Goal: Task Accomplishment & Management: Use online tool/utility

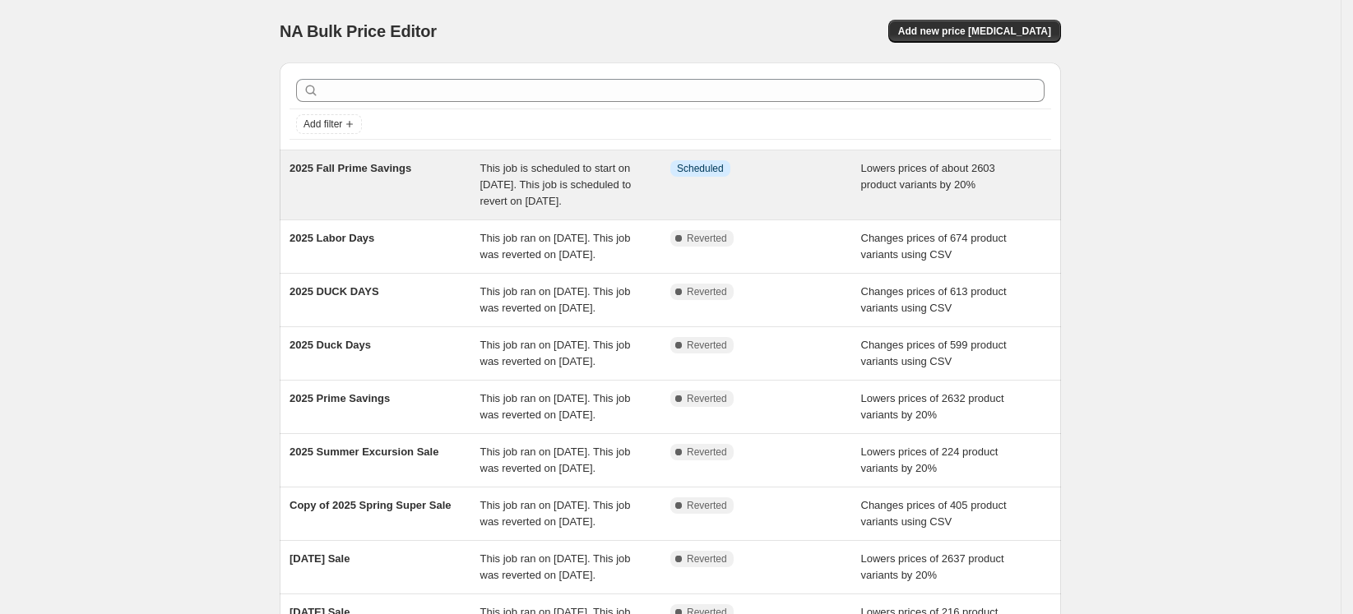
click at [421, 180] on div "2025 Fall Prime Savings" at bounding box center [384, 184] width 191 height 49
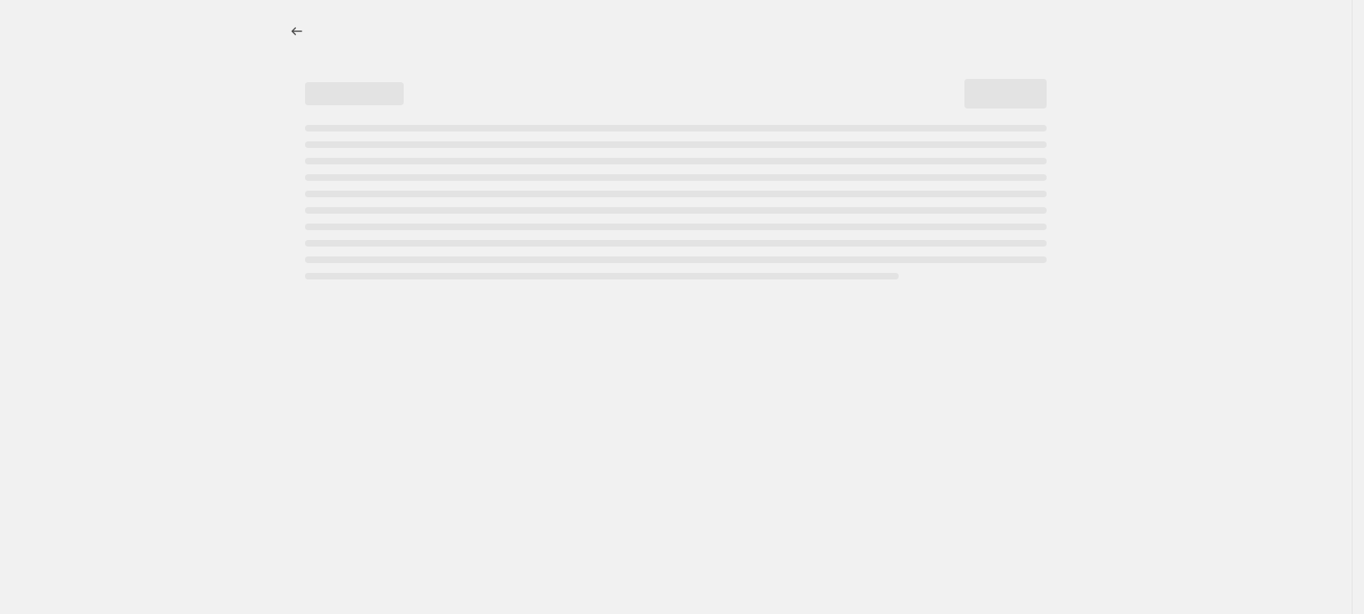
select select "percentage"
select select "not_equal"
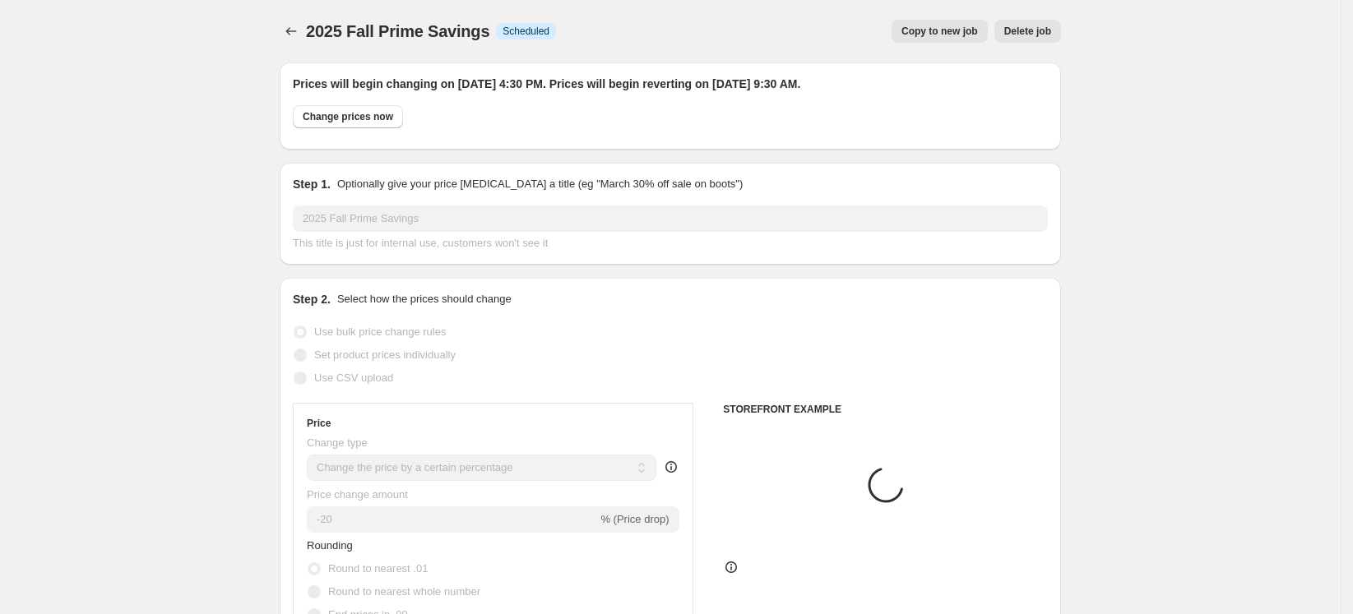
select select "collection"
select select "product"
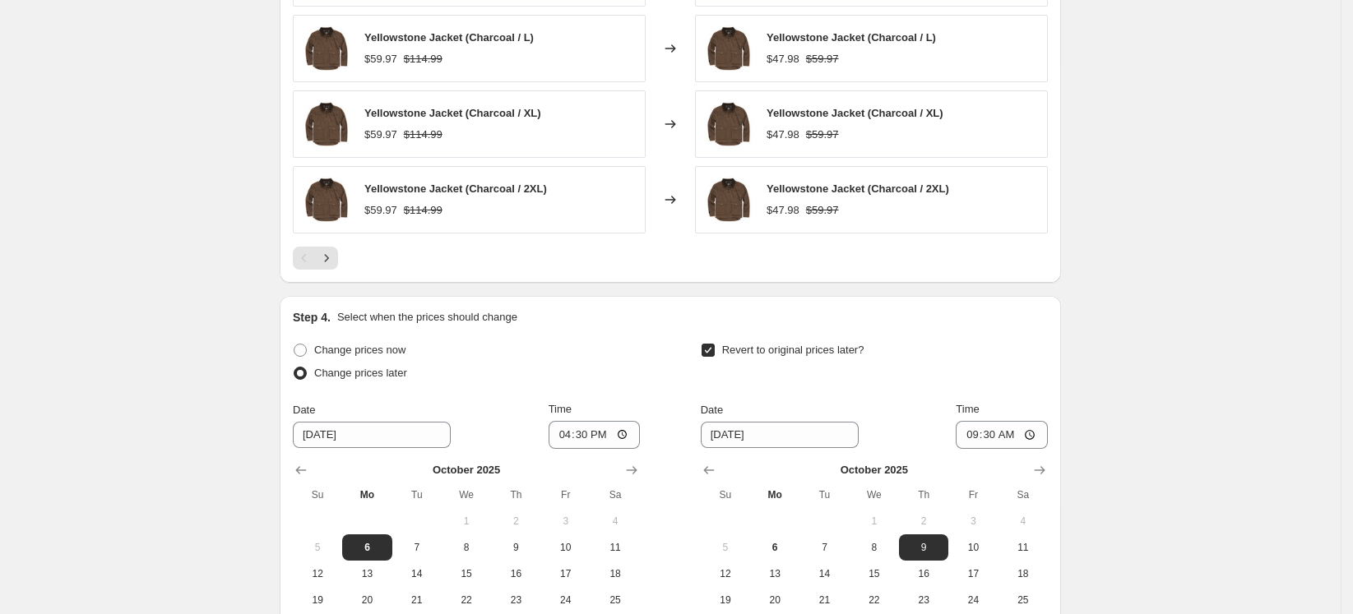
scroll to position [1632, 0]
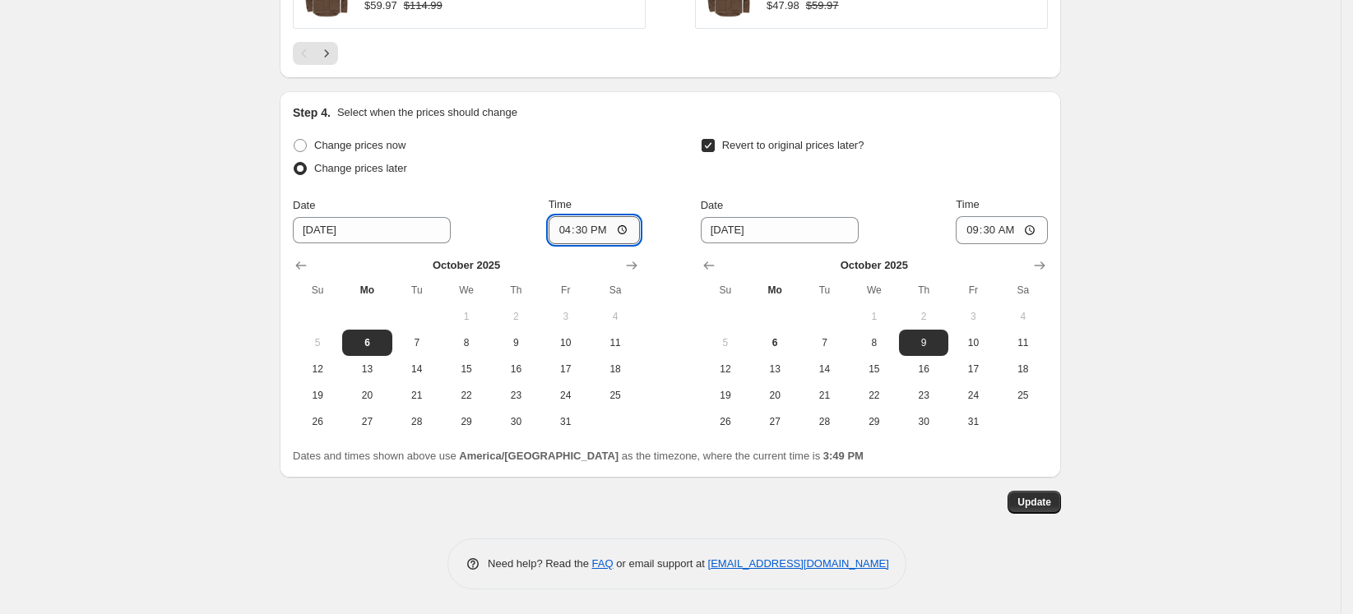
click at [590, 226] on input "16:30" at bounding box center [594, 230] width 92 height 28
type input "16:00"
click at [1033, 503] on span "Update" at bounding box center [1034, 502] width 34 height 13
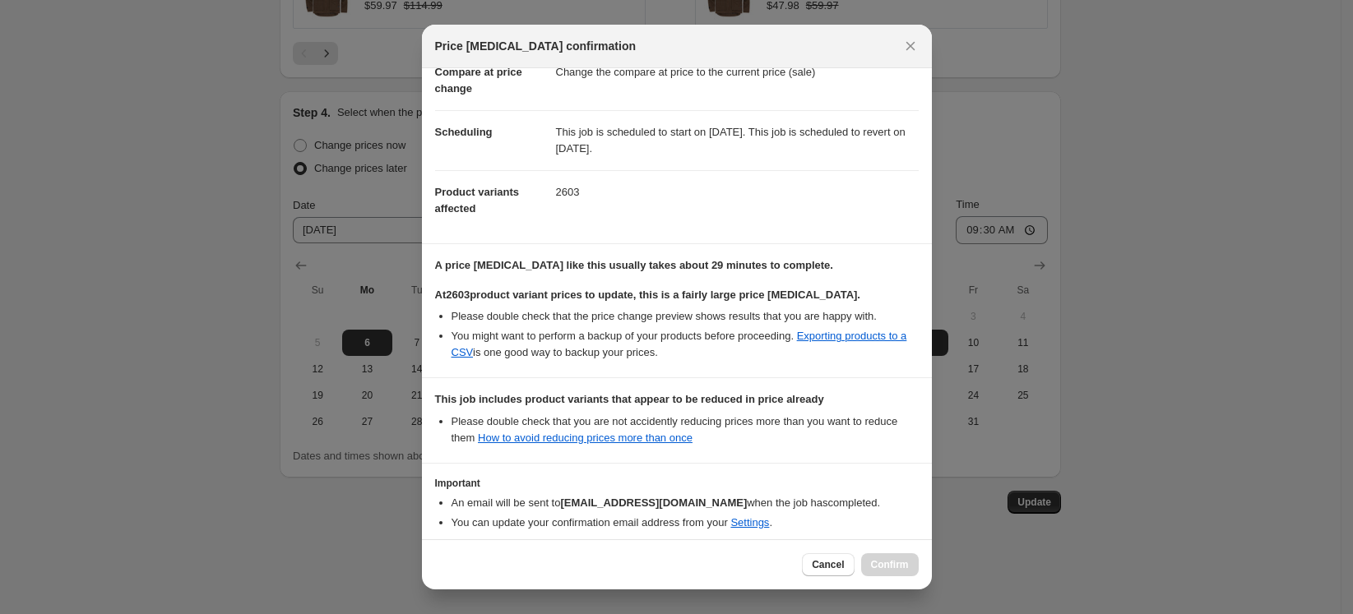
scroll to position [165, 0]
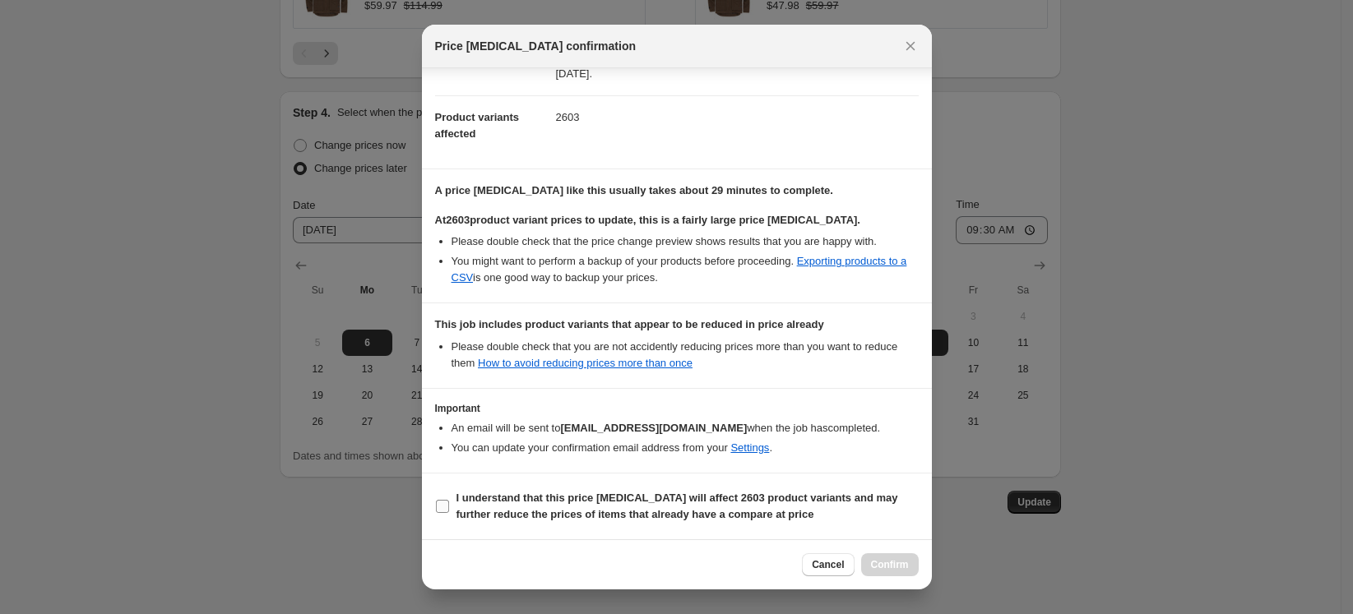
drag, startPoint x: 563, startPoint y: 507, endPoint x: 643, endPoint y: 509, distance: 79.8
click at [563, 506] on b "I understand that this price change job will affect 2603 product variants and m…" at bounding box center [677, 506] width 442 height 29
click at [449, 506] on input "I understand that this price change job will affect 2603 product variants and m…" at bounding box center [442, 506] width 13 height 13
checkbox input "true"
click at [894, 564] on span "Confirm" at bounding box center [890, 564] width 38 height 13
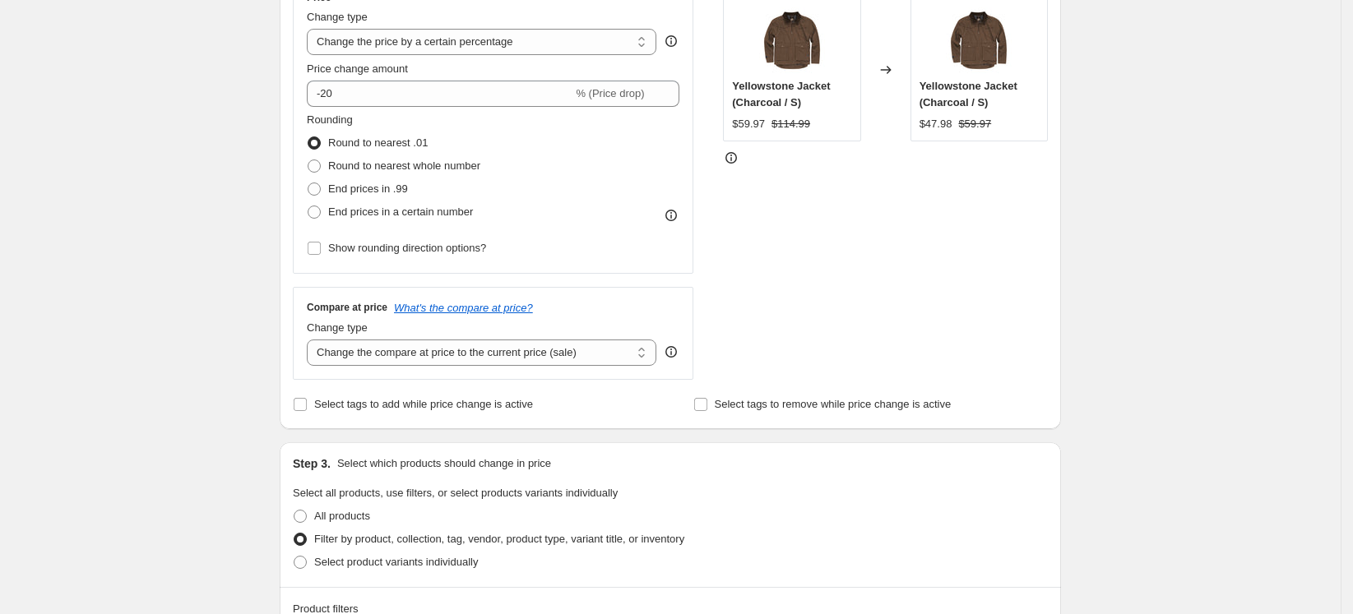
scroll to position [0, 0]
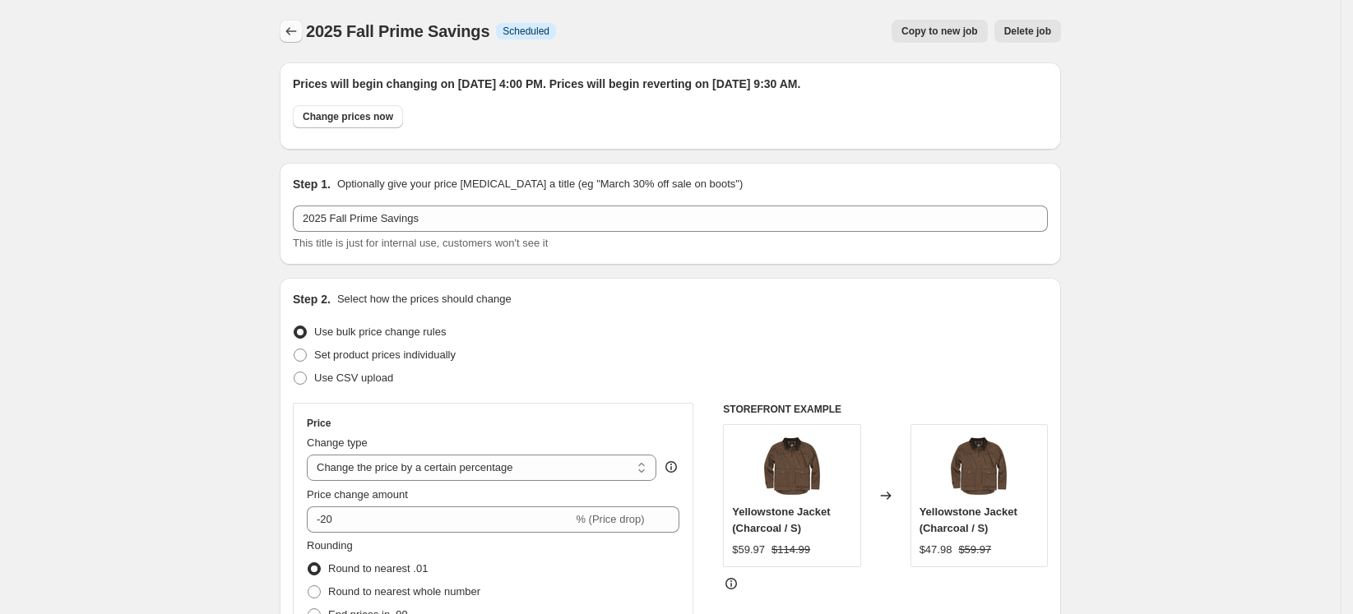
click at [289, 32] on icon "Price change jobs" at bounding box center [291, 31] width 16 height 16
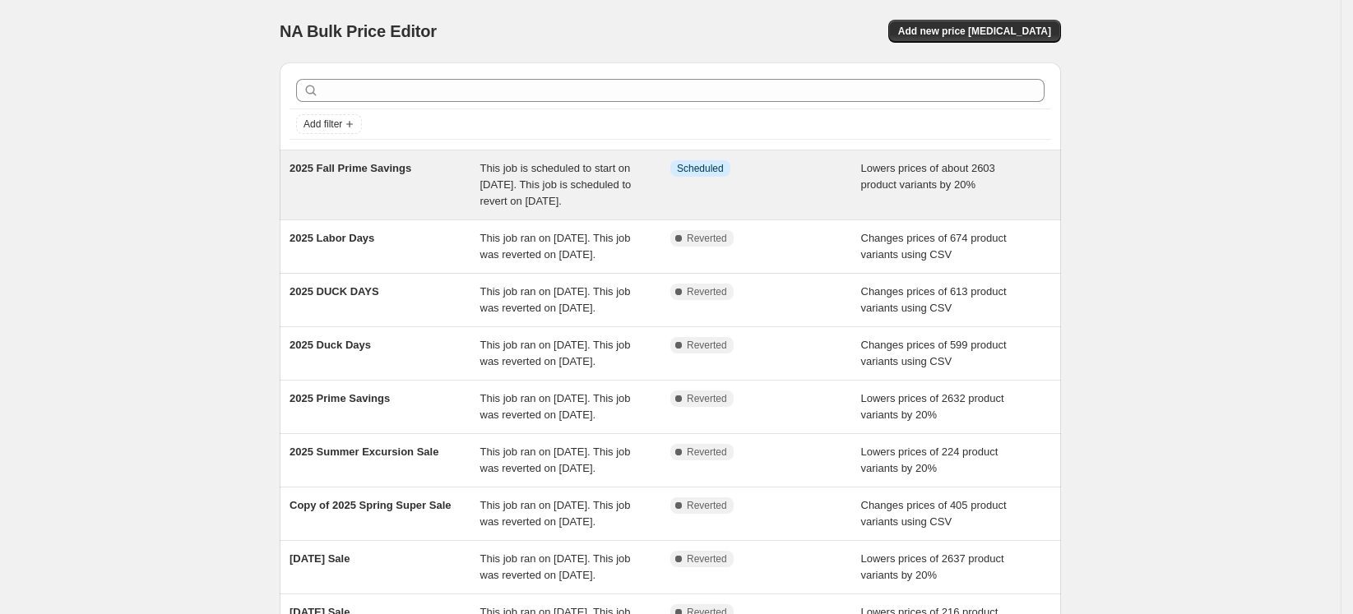
click at [407, 187] on div "2025 Fall Prime Savings" at bounding box center [384, 184] width 191 height 49
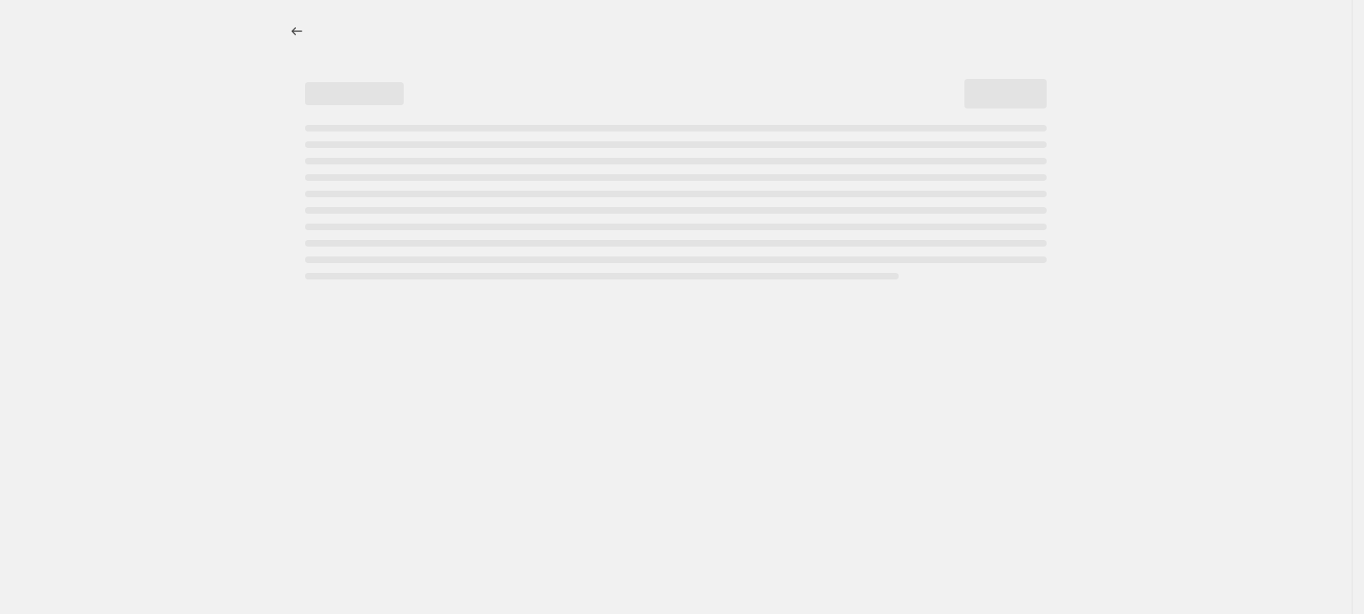
select select "percentage"
select select "collection"
select select "not_equal"
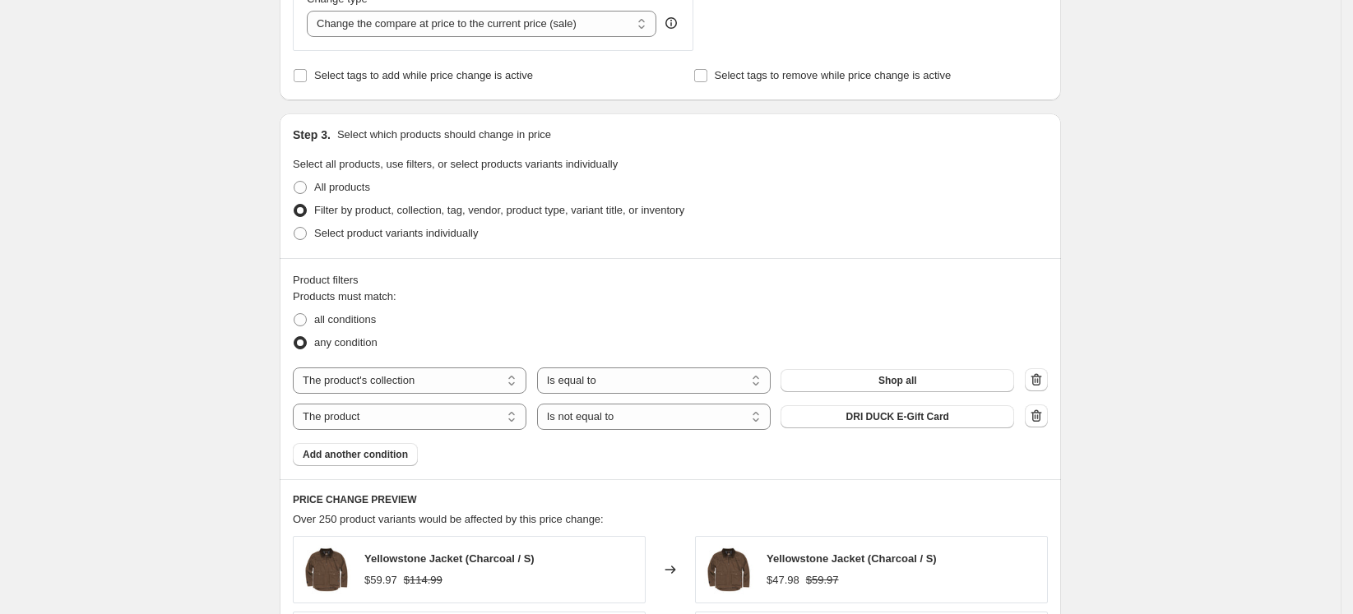
scroll to position [1522, 0]
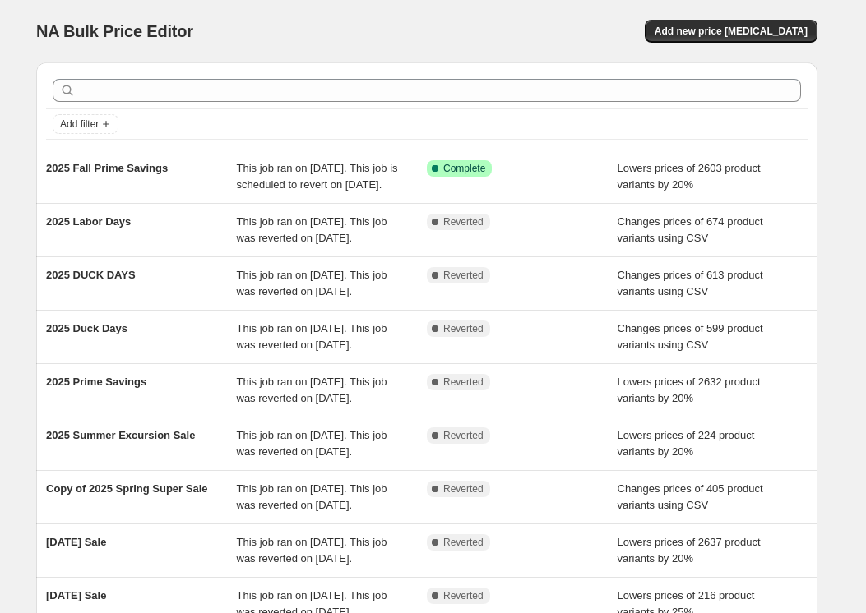
drag, startPoint x: 21, startPoint y: 210, endPoint x: 13, endPoint y: 168, distance: 43.5
click at [21, 210] on div "NA Bulk Price Editor. This page is ready NA Bulk Price Editor Add new price [ME…" at bounding box center [426, 423] width 821 height 847
